Goal: Book appointment/travel/reservation

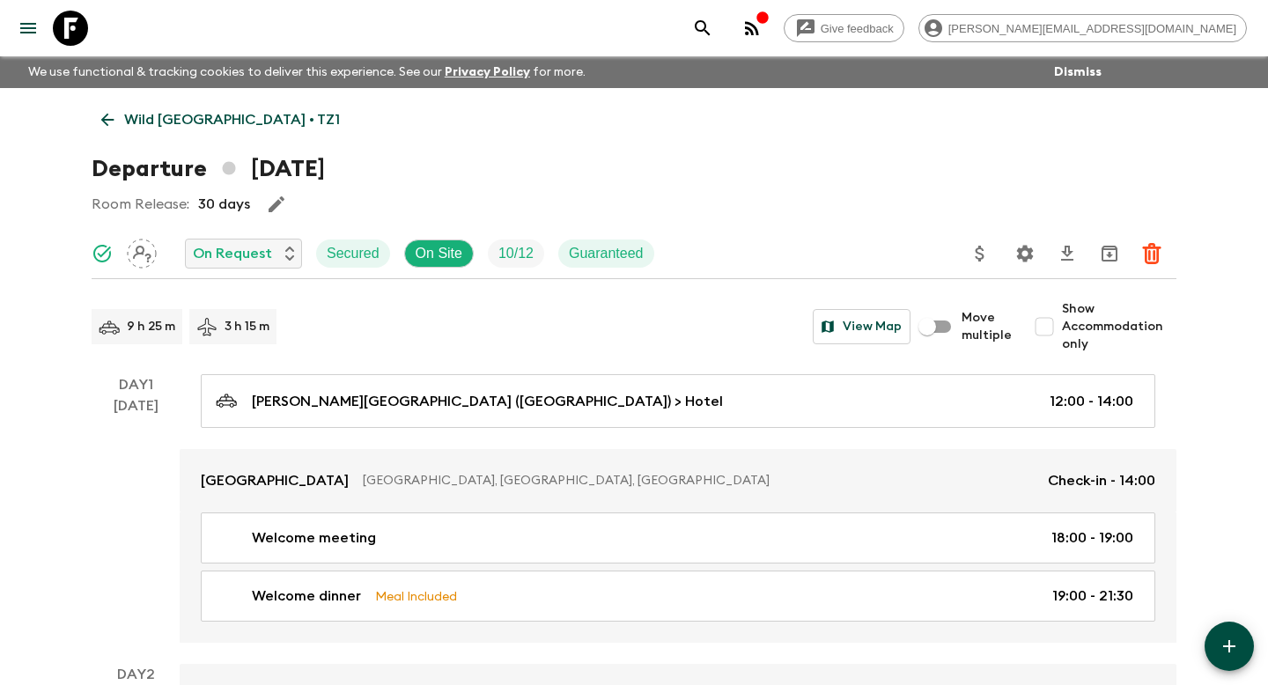
click at [720, 16] on button "search adventures" at bounding box center [702, 28] width 35 height 35
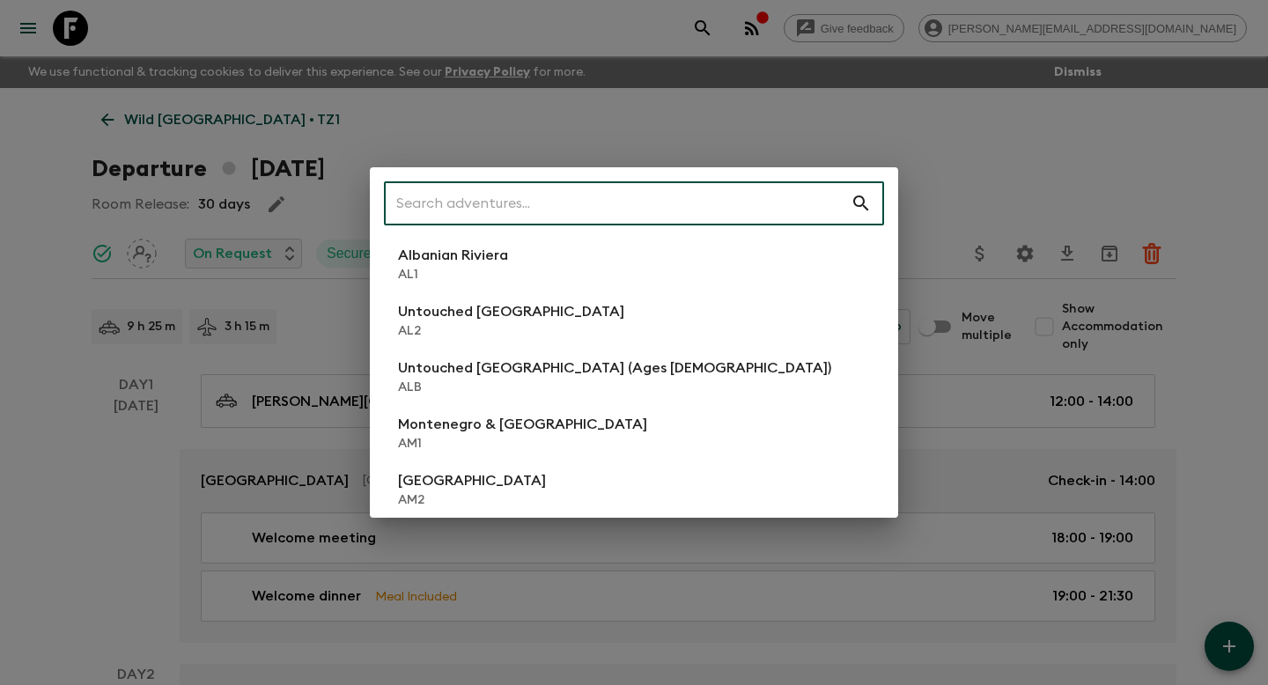
click at [44, 220] on div "​ Albanian Riviera [GEOGRAPHIC_DATA] Untouched [GEOGRAPHIC_DATA] [GEOGRAPHIC_DA…" at bounding box center [634, 342] width 1268 height 685
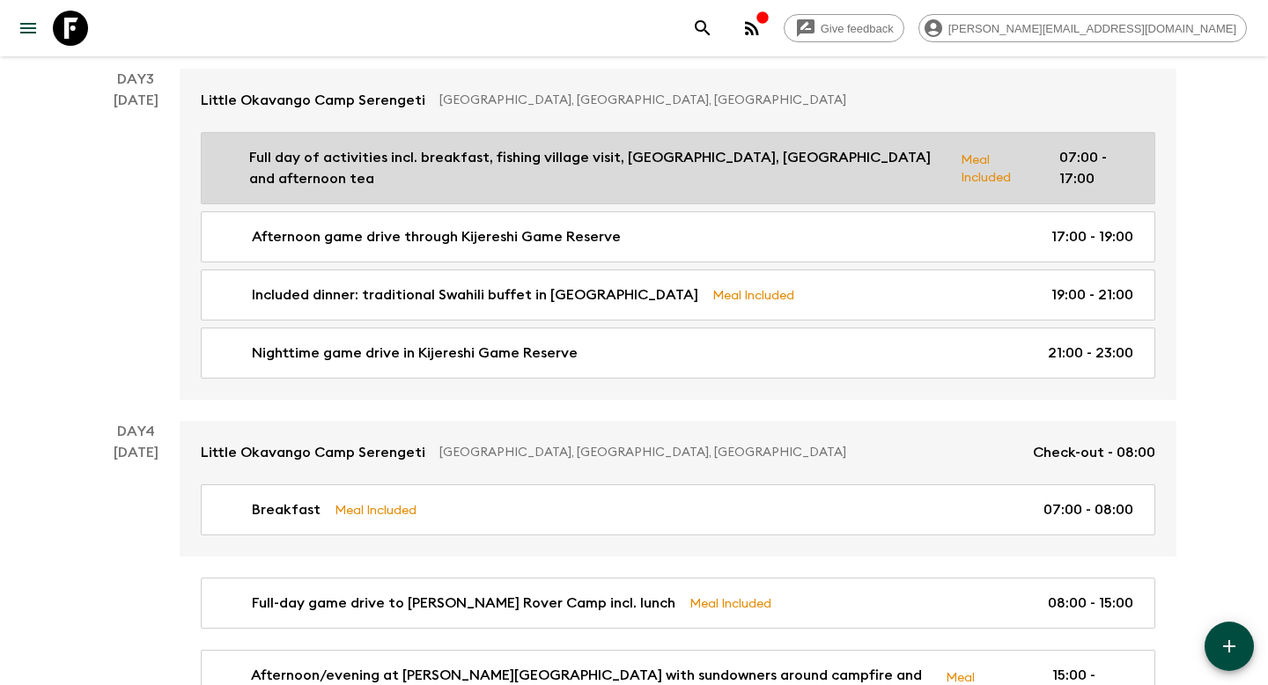
scroll to position [1171, 0]
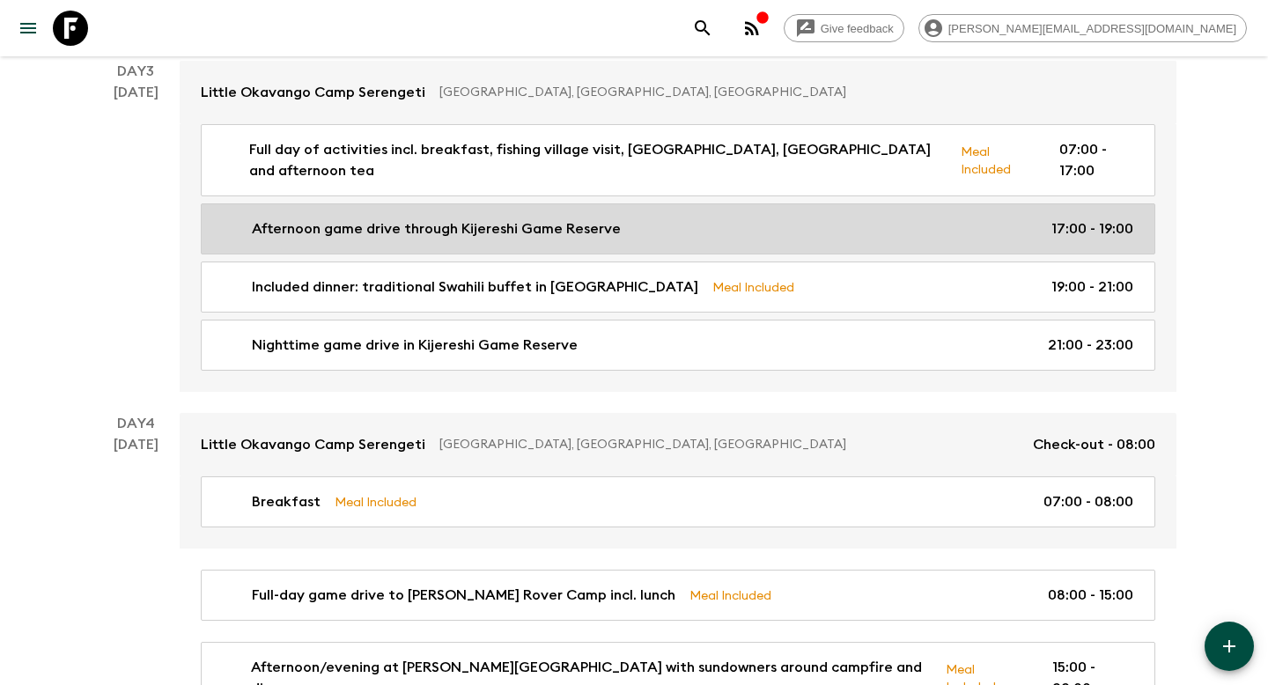
click at [553, 233] on p "Afternoon game drive through Kijereshi Game Reserve" at bounding box center [436, 228] width 369 height 21
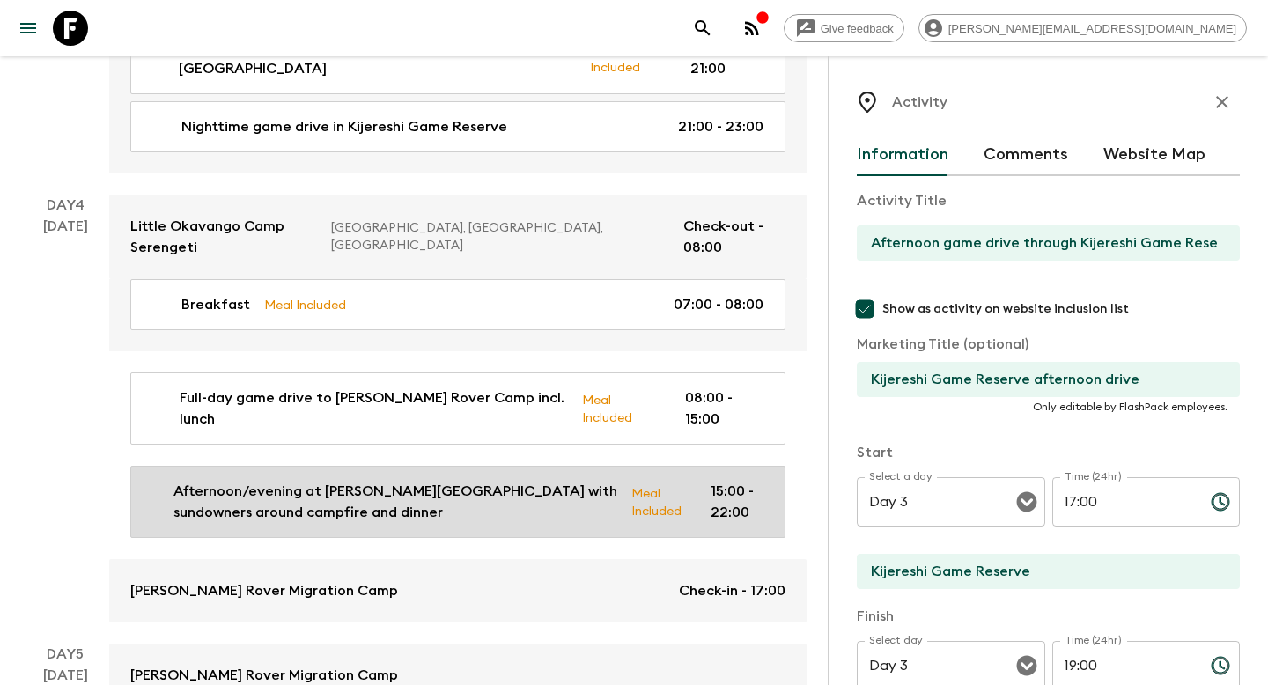
scroll to position [1498, 0]
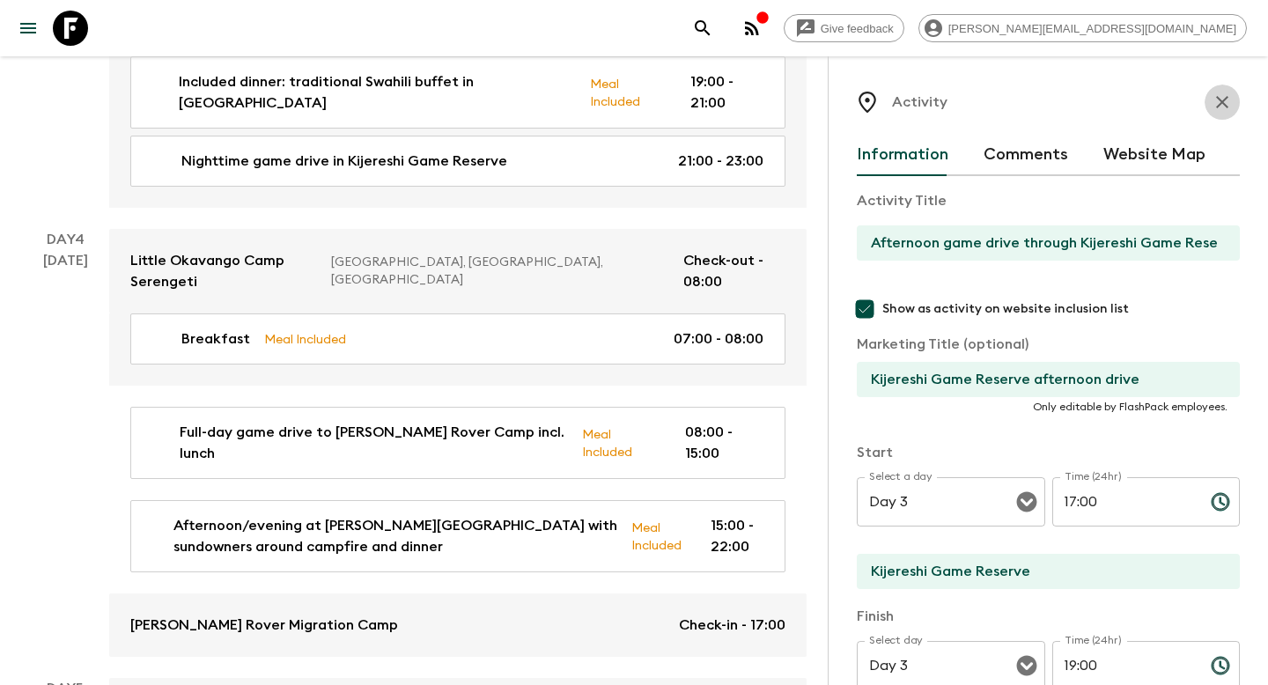
click at [1211, 94] on button "button" at bounding box center [1222, 102] width 35 height 35
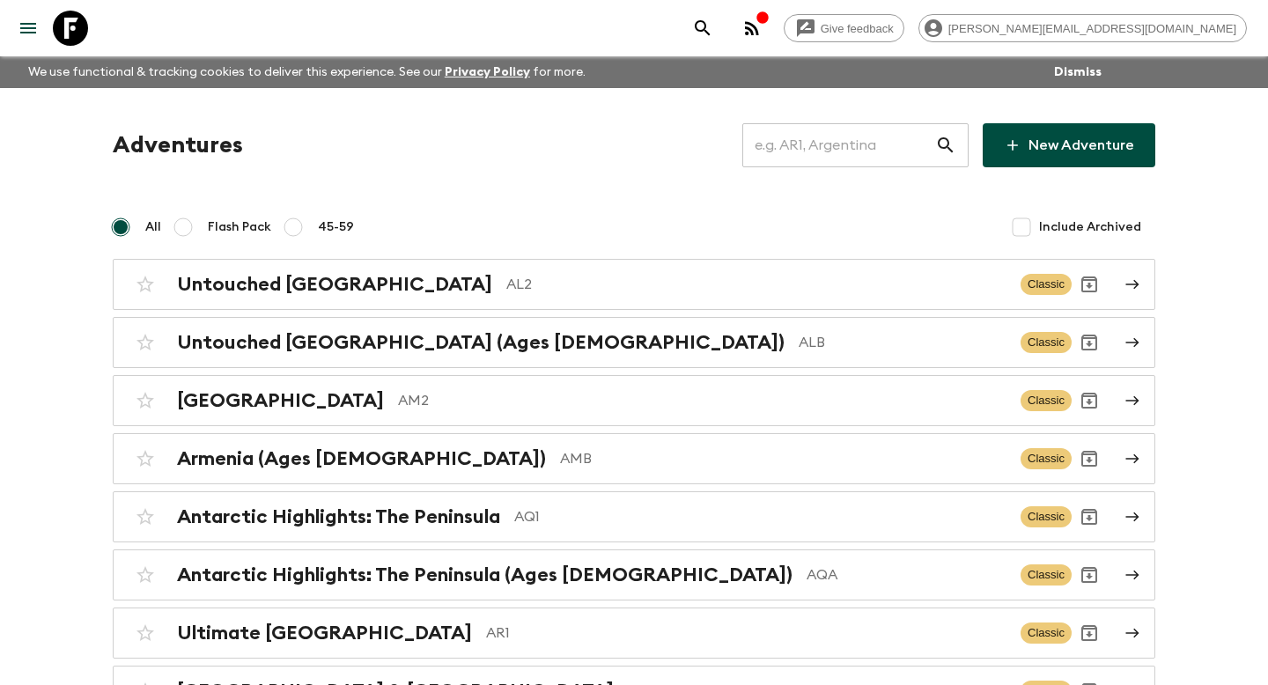
click at [856, 151] on input "text" at bounding box center [838, 145] width 193 height 49
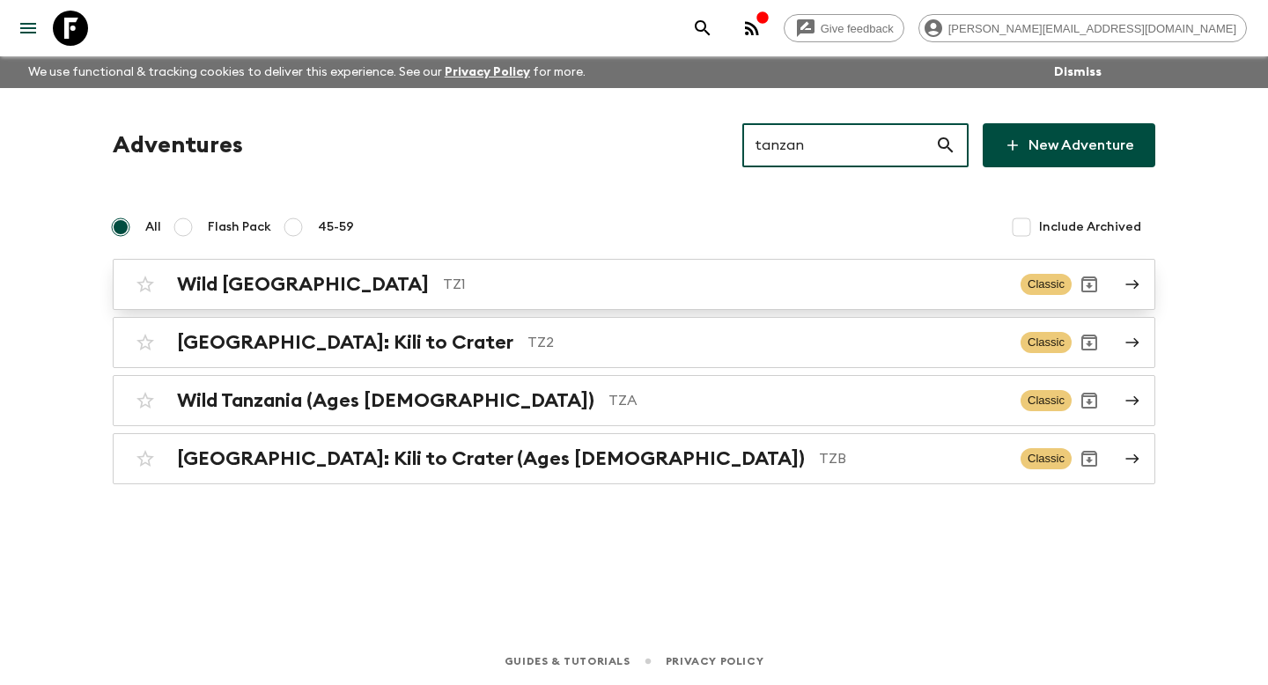
type input "tanzan"
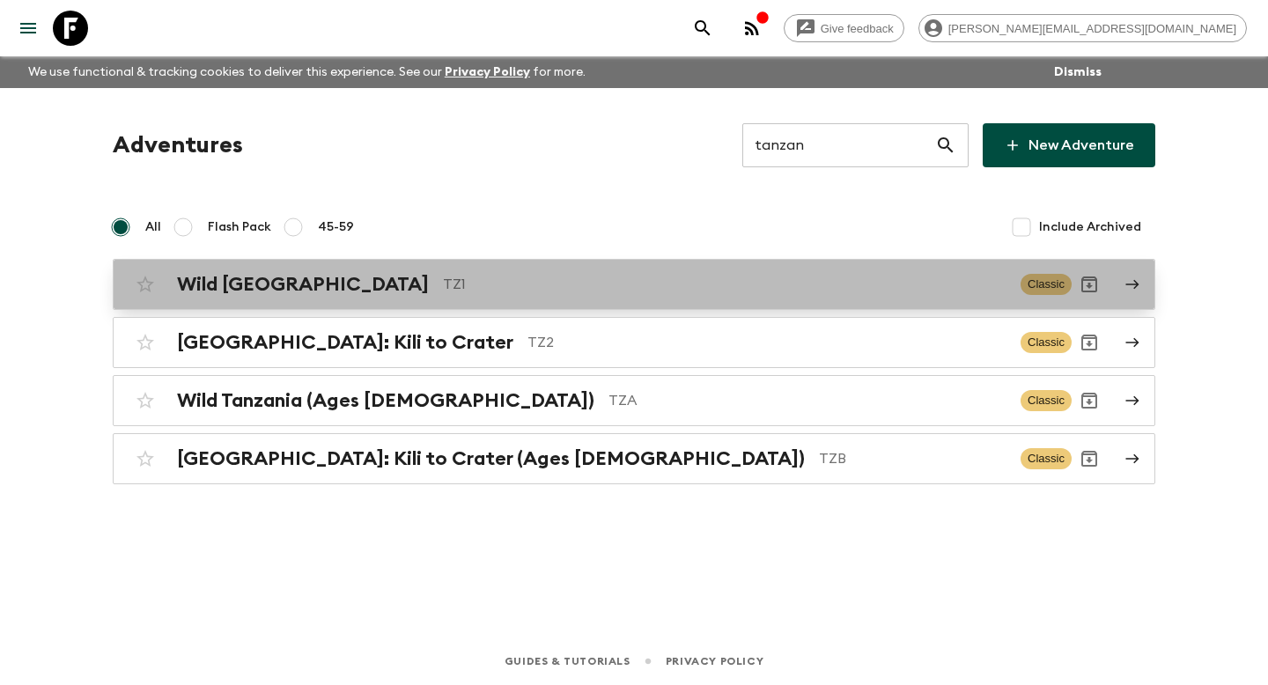
click at [237, 275] on h2 "Wild [GEOGRAPHIC_DATA]" at bounding box center [303, 284] width 252 height 23
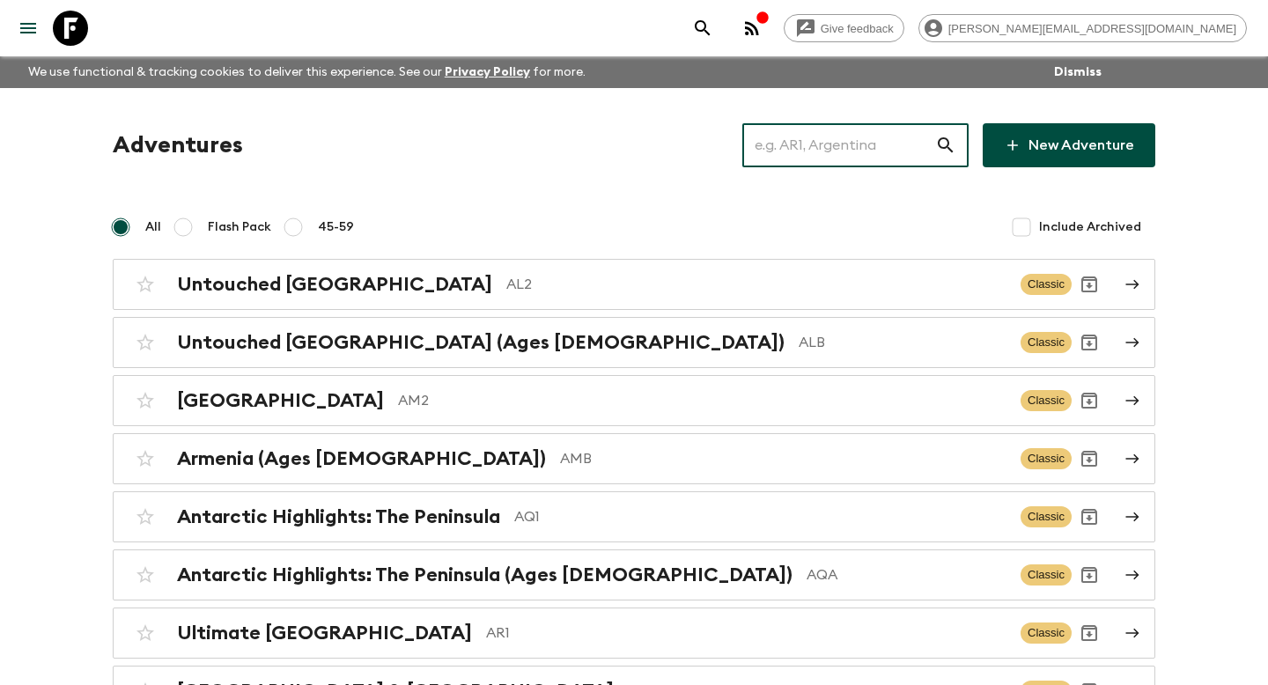
click at [840, 135] on input "text" at bounding box center [838, 145] width 193 height 49
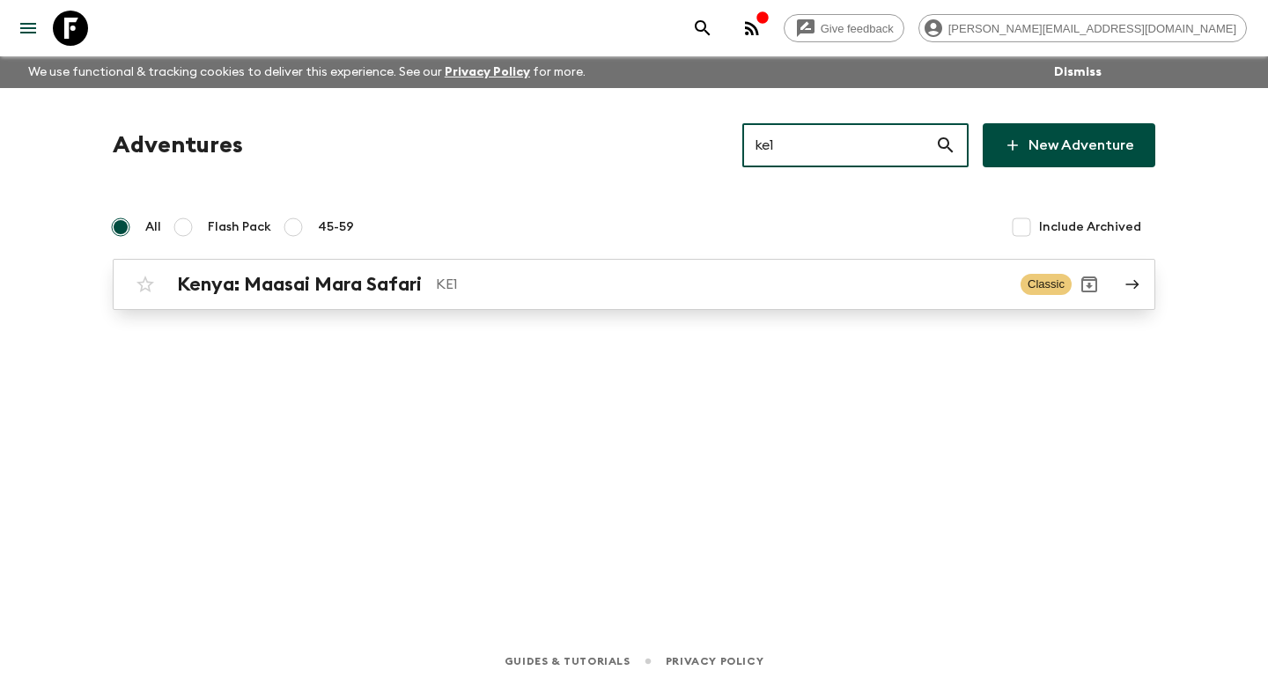
type input "ke1"
click at [347, 298] on div "[GEOGRAPHIC_DATA]: Maasai Mara Safari KE1 Classic" at bounding box center [600, 284] width 944 height 35
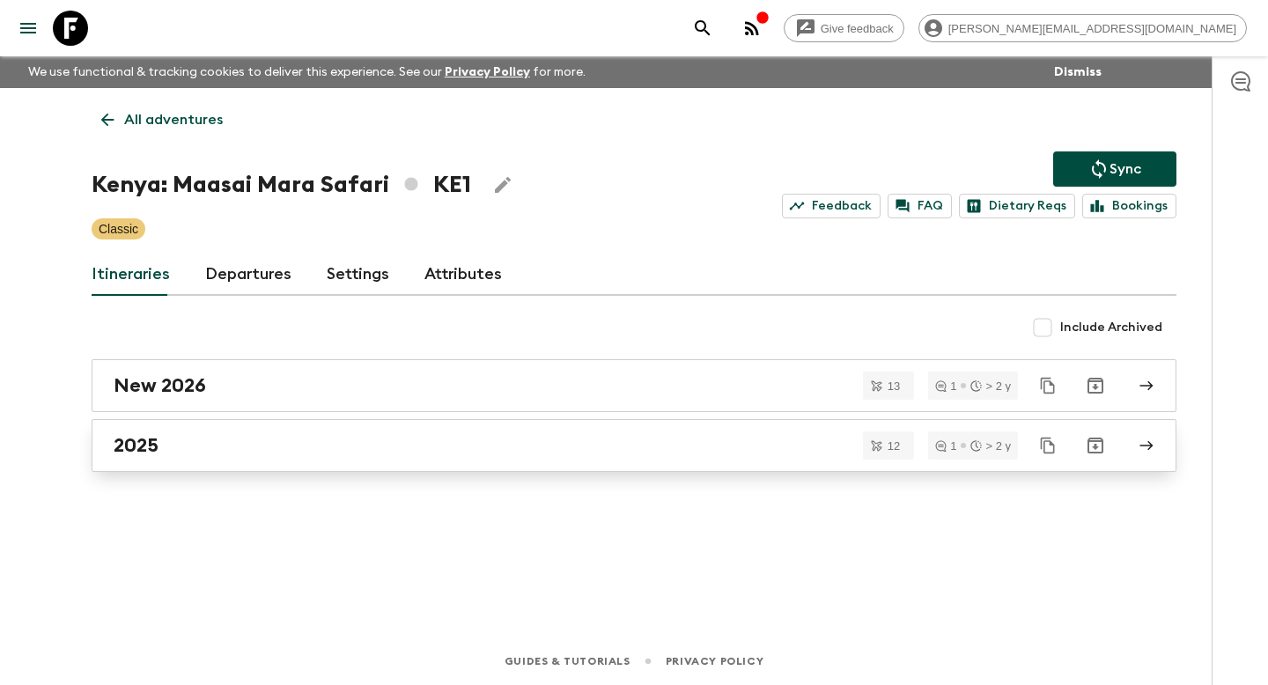
click at [165, 453] on div "2025" at bounding box center [617, 445] width 1007 height 23
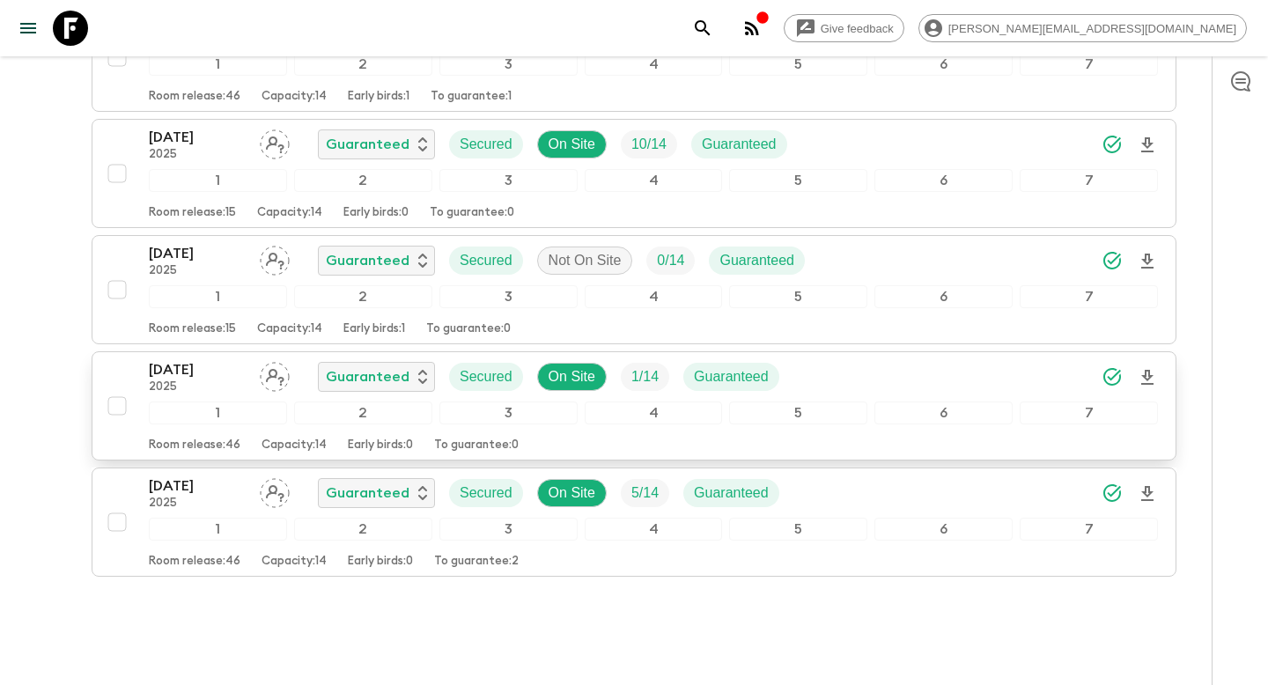
scroll to position [1223, 0]
click at [232, 379] on p "2025" at bounding box center [197, 386] width 97 height 14
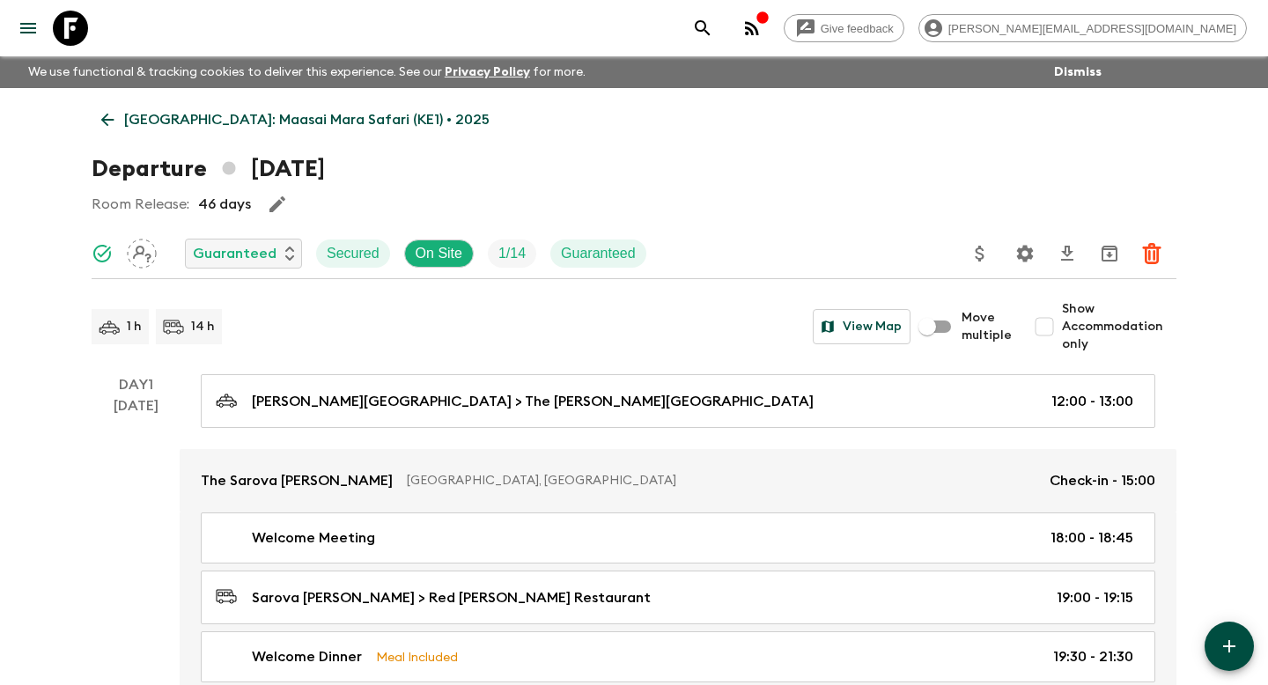
scroll to position [41, 0]
